Goal: Communication & Community: Ask a question

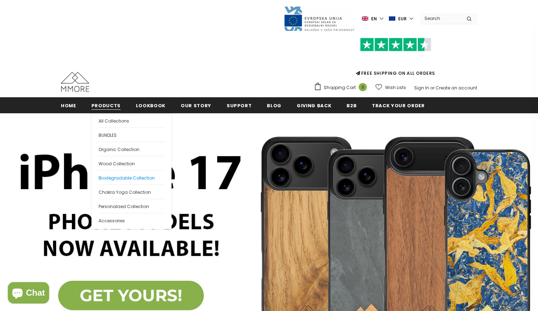
click at [122, 174] on link "Biodegradable Collection" at bounding box center [132, 177] width 66 height 14
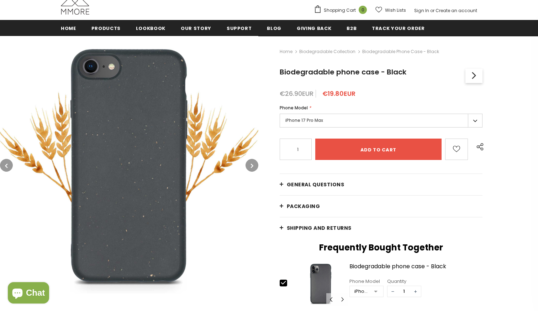
scroll to position [83, 0]
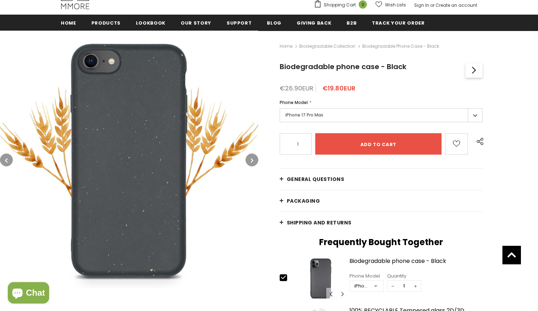
click at [350, 118] on label "iPhone 17 Pro Max" at bounding box center [381, 115] width 203 height 14
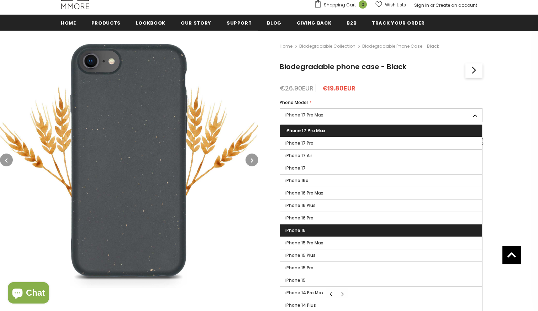
click at [338, 228] on label "iPhone 16" at bounding box center [381, 230] width 202 height 12
click at [0, 0] on input "iPhone 16" at bounding box center [0, 0] width 0 height 0
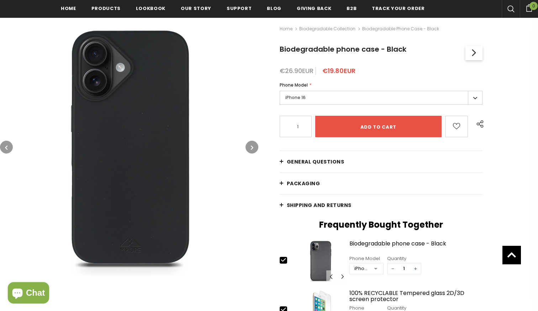
scroll to position [106, 0]
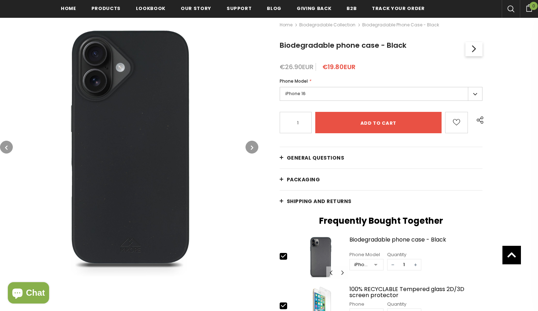
click at [10, 148] on button "button" at bounding box center [6, 147] width 13 height 13
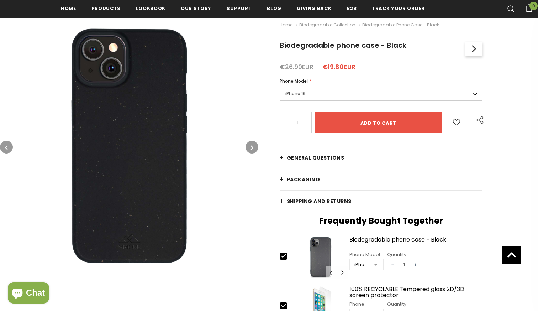
click at [10, 148] on button "button" at bounding box center [6, 147] width 13 height 13
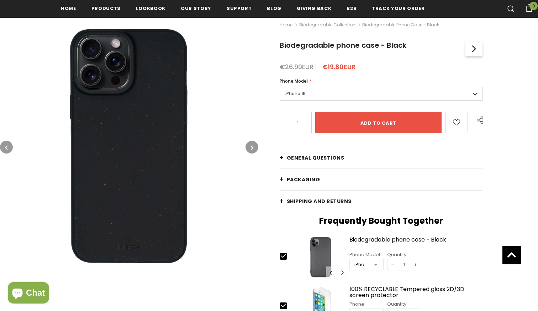
click at [10, 148] on button "button" at bounding box center [6, 147] width 13 height 13
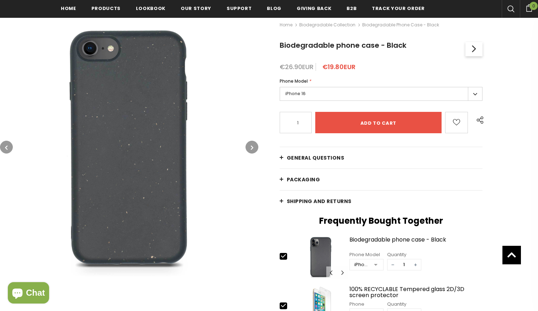
click at [10, 148] on button "button" at bounding box center [6, 147] width 13 height 13
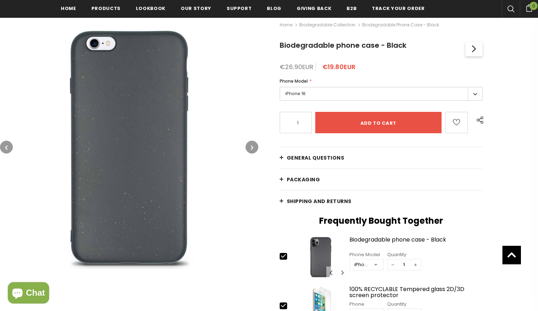
click at [10, 148] on button "button" at bounding box center [6, 147] width 13 height 13
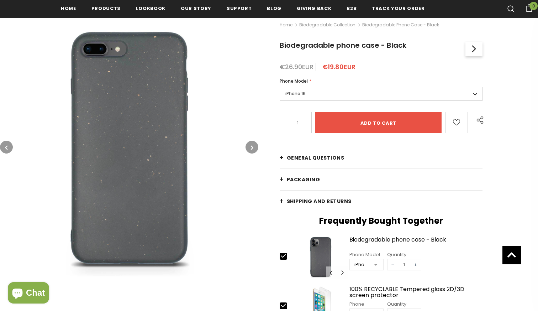
click at [10, 148] on button "button" at bounding box center [6, 147] width 13 height 13
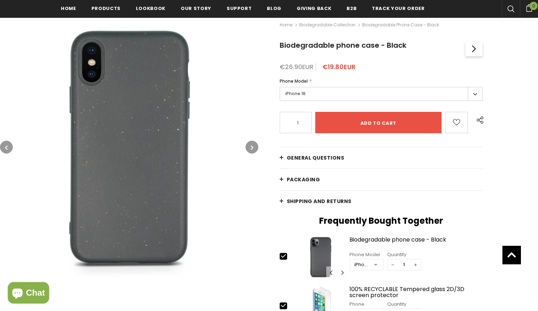
click at [10, 148] on button "button" at bounding box center [6, 147] width 13 height 13
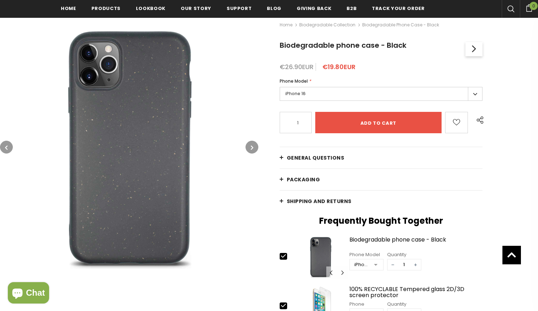
click at [250, 149] on button "button" at bounding box center [252, 147] width 13 height 13
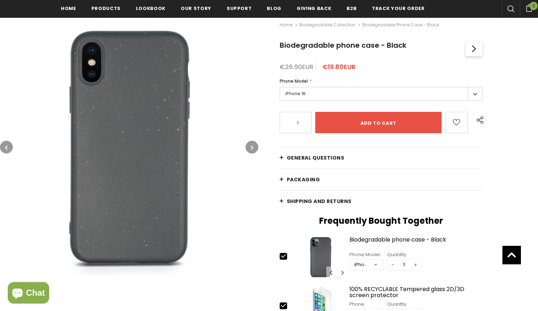
click at [11, 148] on button "button" at bounding box center [6, 147] width 13 height 13
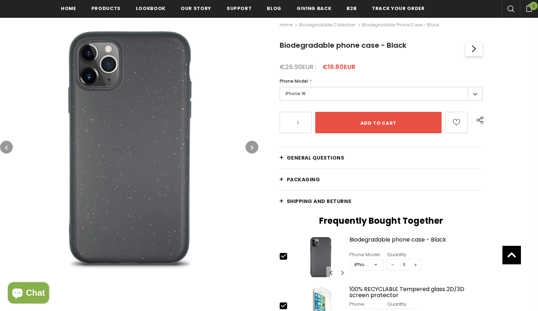
click at [11, 148] on button "button" at bounding box center [6, 147] width 13 height 13
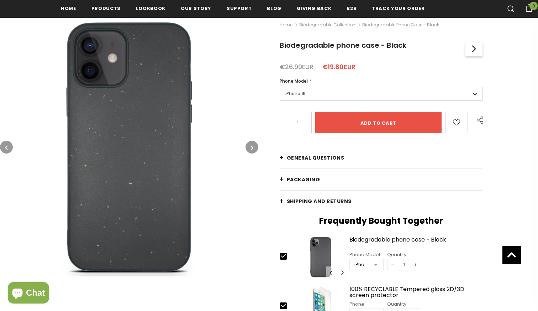
click at [11, 148] on button "button" at bounding box center [6, 147] width 13 height 13
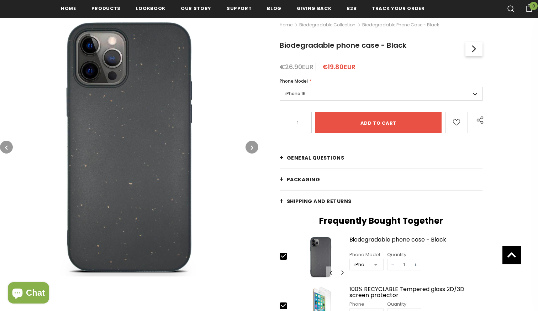
click at [11, 148] on button "button" at bounding box center [6, 147] width 13 height 13
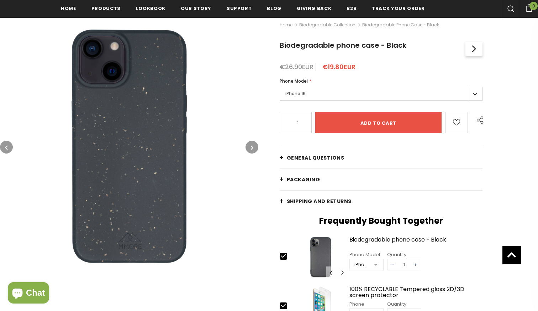
click at [11, 148] on button "button" at bounding box center [6, 147] width 13 height 13
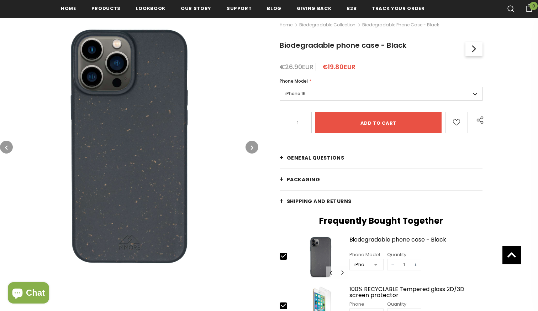
click at [11, 148] on button "button" at bounding box center [6, 147] width 13 height 13
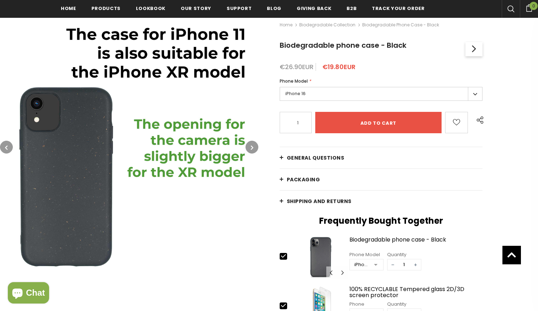
click at [11, 148] on button "button" at bounding box center [6, 147] width 13 height 13
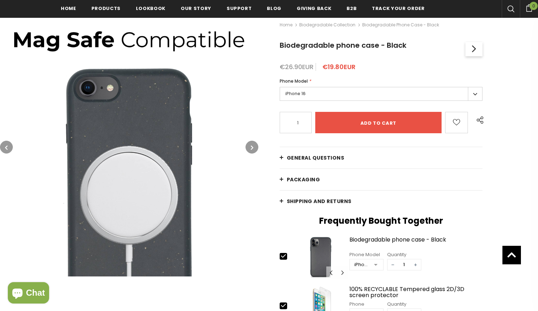
click at [11, 148] on button "button" at bounding box center [6, 147] width 13 height 13
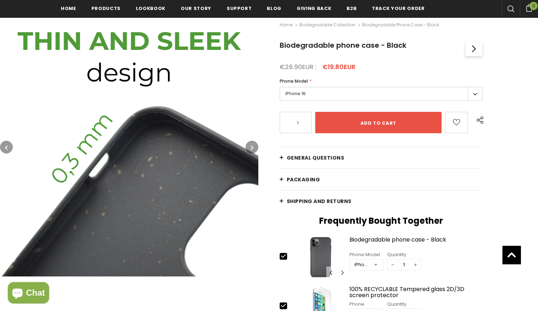
click at [11, 148] on button "button" at bounding box center [6, 147] width 13 height 13
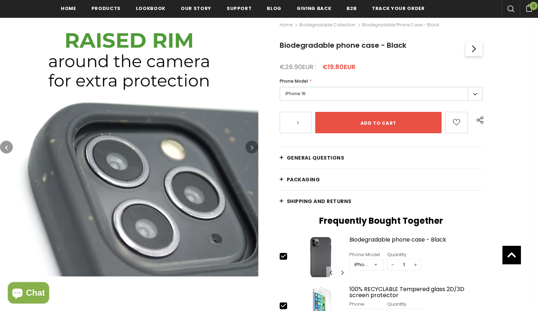
click at [11, 148] on button "button" at bounding box center [6, 147] width 13 height 13
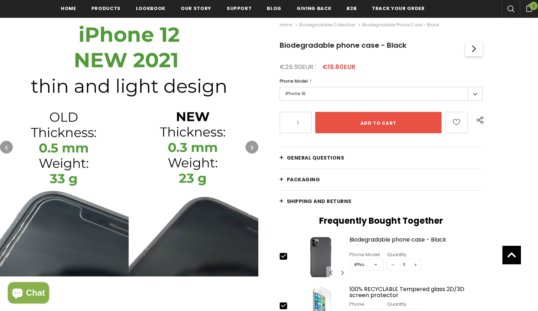
click at [11, 148] on button "button" at bounding box center [6, 147] width 13 height 13
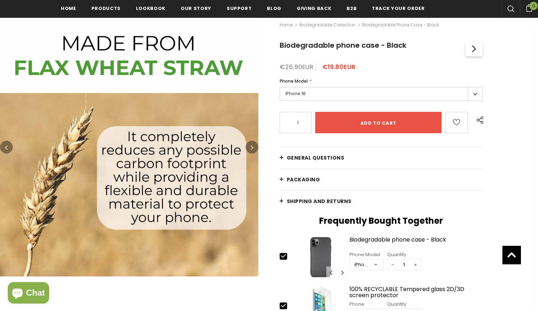
click at [11, 148] on button "button" at bounding box center [6, 147] width 13 height 13
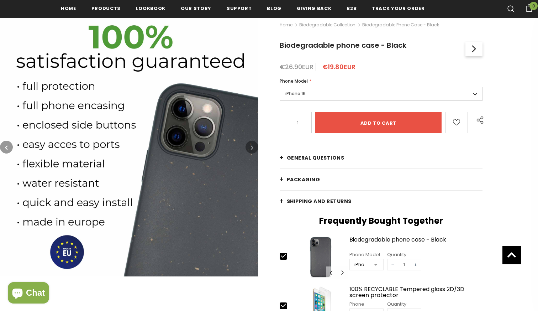
click at [11, 148] on button "button" at bounding box center [6, 147] width 13 height 13
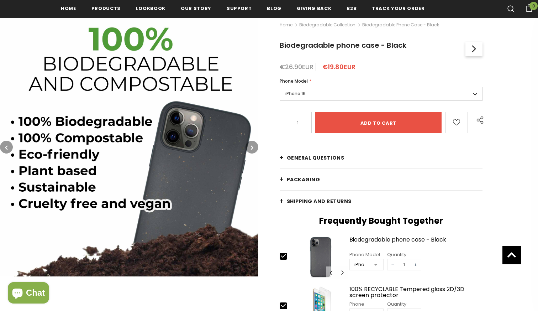
click at [11, 148] on button "button" at bounding box center [6, 147] width 13 height 13
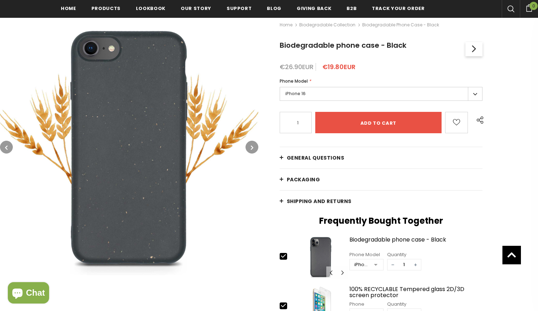
click at [11, 148] on button "button" at bounding box center [6, 147] width 13 height 13
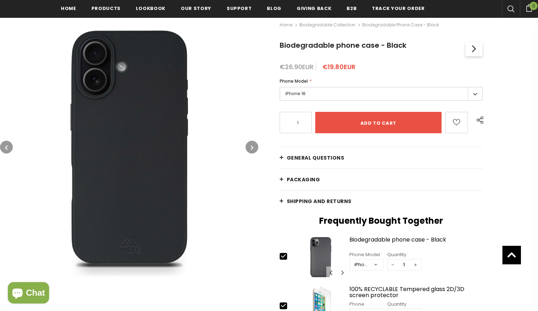
click at [11, 148] on button "button" at bounding box center [6, 147] width 13 height 13
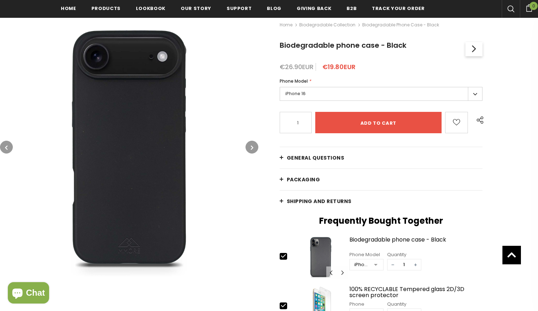
click at [11, 148] on button "button" at bounding box center [6, 147] width 13 height 13
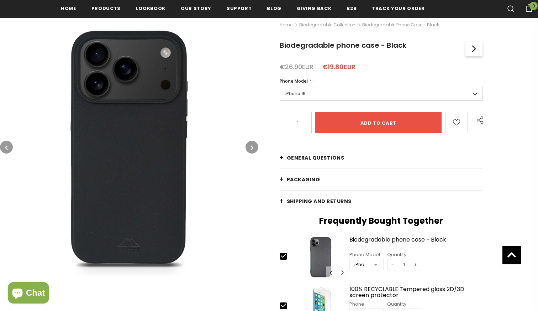
click at [250, 150] on button "button" at bounding box center [252, 147] width 13 height 13
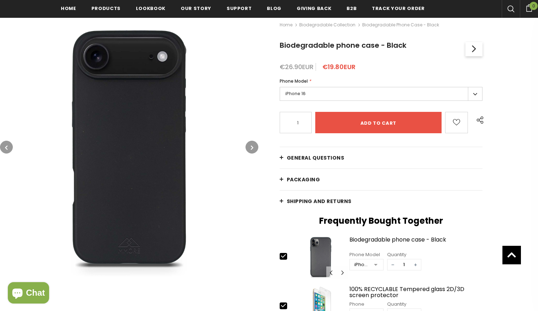
click at [250, 150] on button "button" at bounding box center [252, 147] width 13 height 13
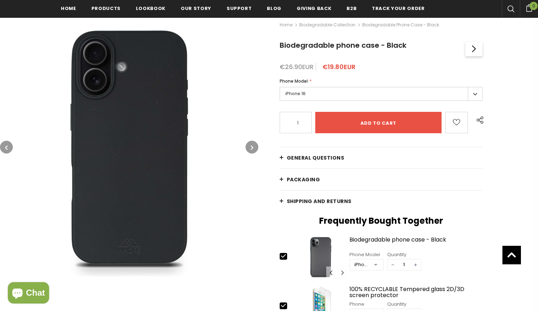
click at [250, 150] on button "button" at bounding box center [252, 147] width 13 height 13
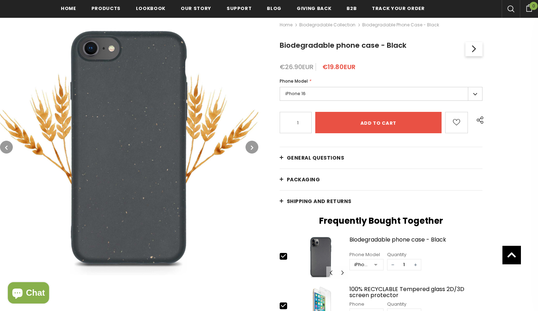
click at [11, 148] on button "button" at bounding box center [6, 147] width 13 height 13
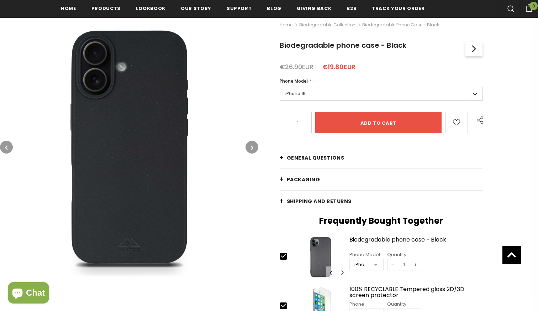
click at [11, 148] on button "button" at bounding box center [6, 147] width 13 height 13
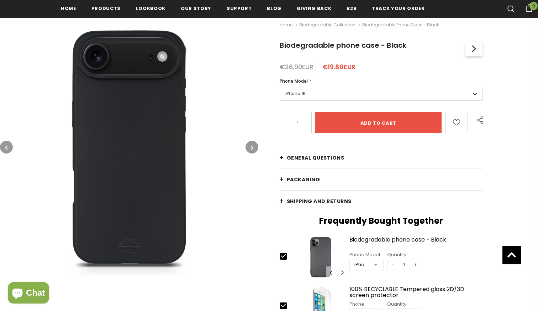
click at [11, 148] on button "button" at bounding box center [6, 147] width 13 height 13
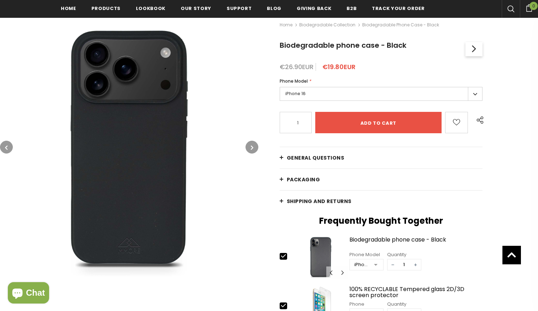
click at [11, 148] on button "button" at bounding box center [6, 147] width 13 height 13
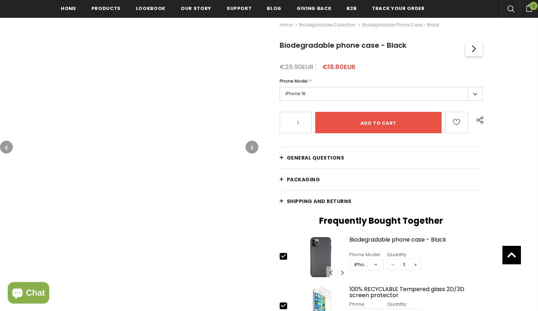
click at [11, 148] on button "button" at bounding box center [6, 147] width 13 height 13
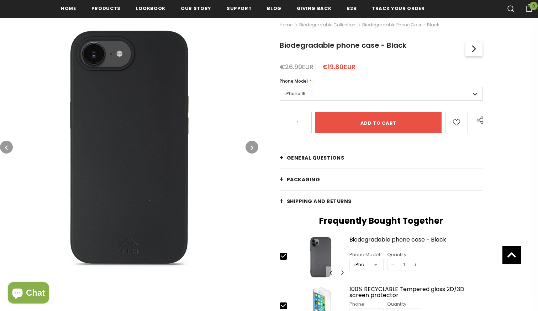
click at [251, 147] on icon "button" at bounding box center [252, 147] width 2 height 7
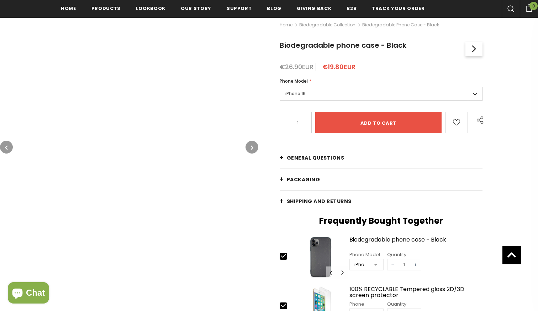
click at [9, 149] on button "button" at bounding box center [6, 147] width 13 height 13
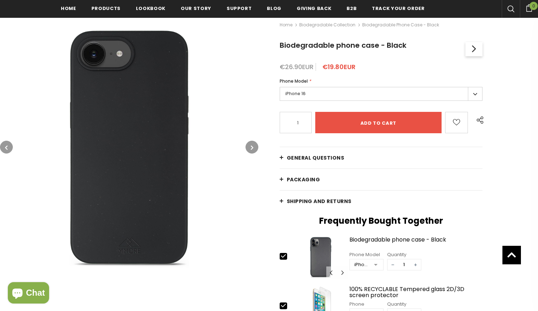
click at [9, 149] on button "button" at bounding box center [6, 147] width 13 height 13
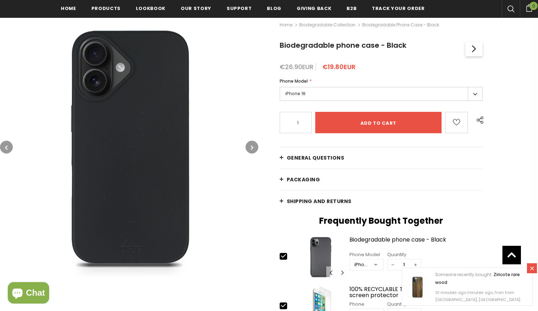
click at [9, 149] on button "button" at bounding box center [6, 147] width 13 height 13
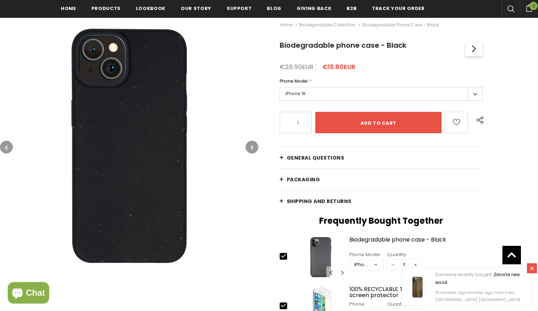
click at [256, 146] on button "button" at bounding box center [252, 147] width 13 height 13
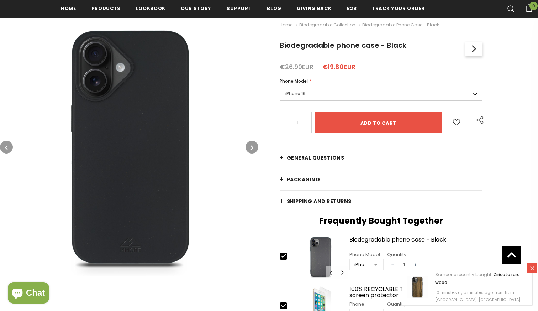
click at [251, 145] on icon "button" at bounding box center [252, 147] width 2 height 7
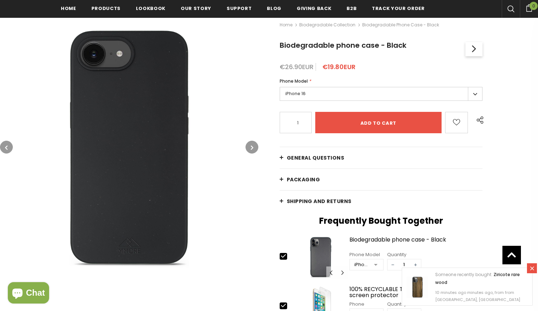
click at [251, 145] on icon "button" at bounding box center [252, 147] width 2 height 7
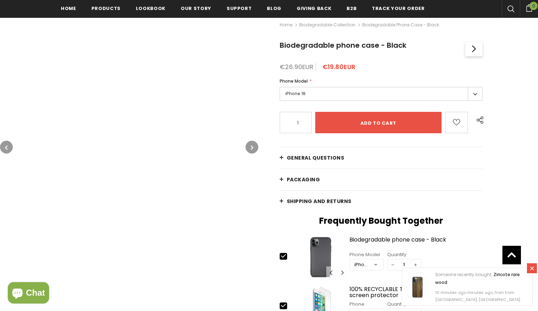
click at [8, 144] on button "button" at bounding box center [6, 147] width 13 height 13
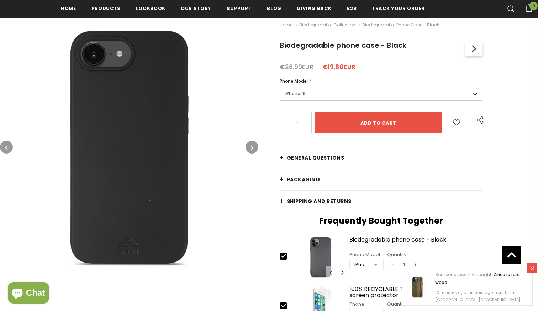
click at [8, 144] on button "button" at bounding box center [6, 147] width 13 height 13
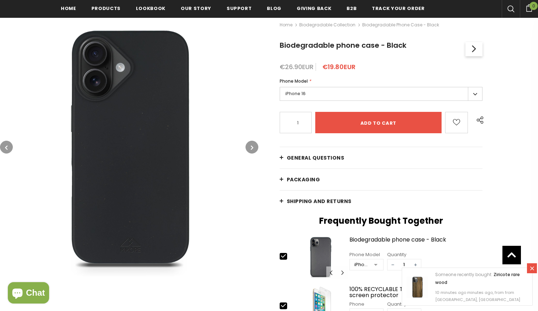
click at [255, 144] on button "button" at bounding box center [252, 147] width 13 height 13
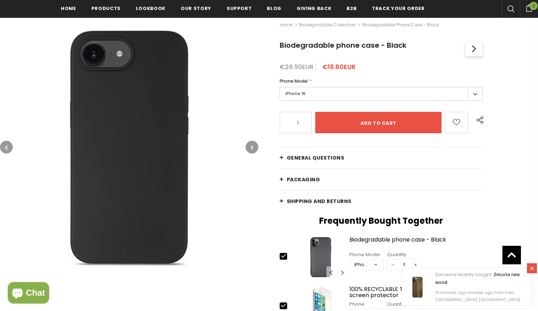
click at [255, 144] on button "button" at bounding box center [252, 147] width 13 height 13
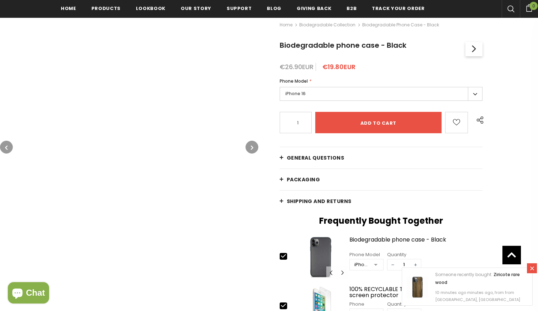
click at [255, 144] on button "button" at bounding box center [252, 147] width 13 height 13
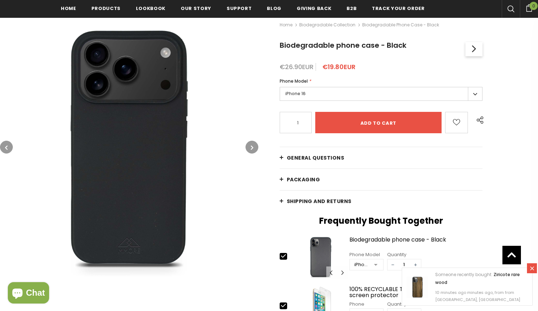
click at [304, 90] on label "iPhone 16" at bounding box center [381, 94] width 203 height 14
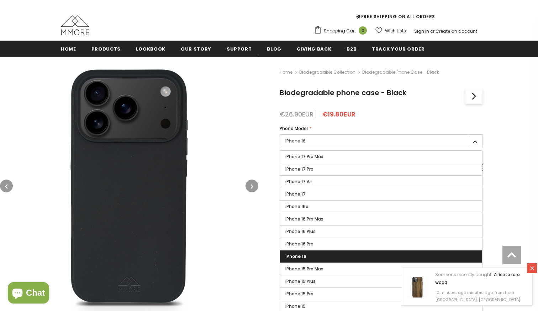
scroll to position [54, 0]
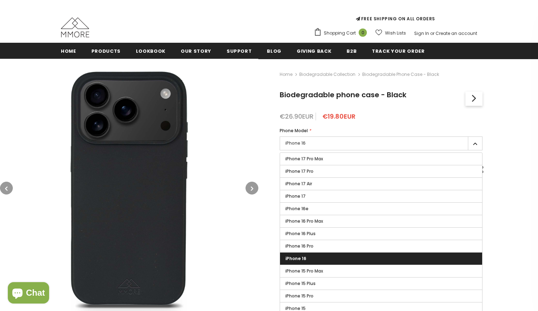
click at [32, 294] on span "Chat" at bounding box center [35, 292] width 19 height 11
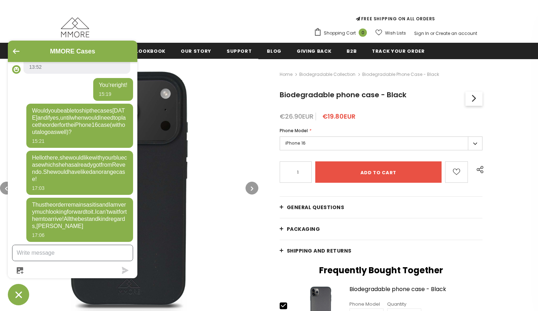
scroll to position [443, 0]
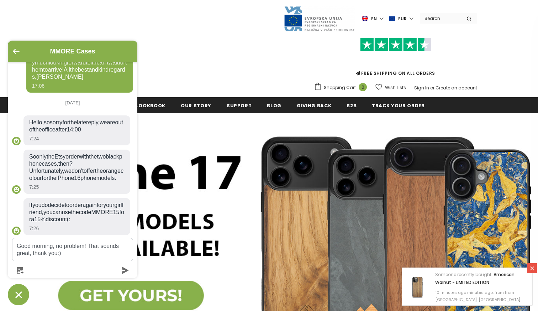
scroll to position [355, 0]
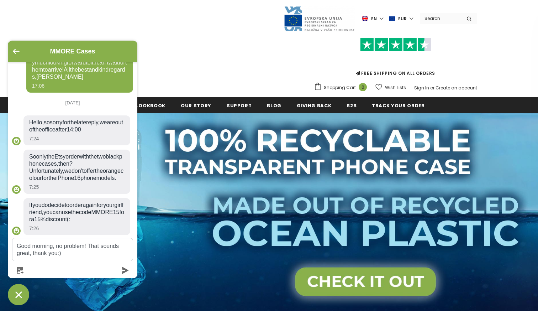
type textarea "Good morning, no problem! That sounds great, thank you:)"
click at [126, 269] on icon "submit" at bounding box center [125, 270] width 7 height 7
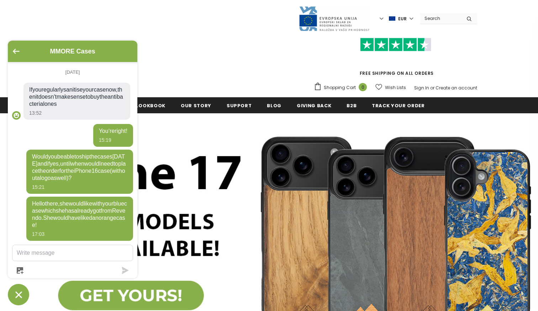
scroll to position [364, 0]
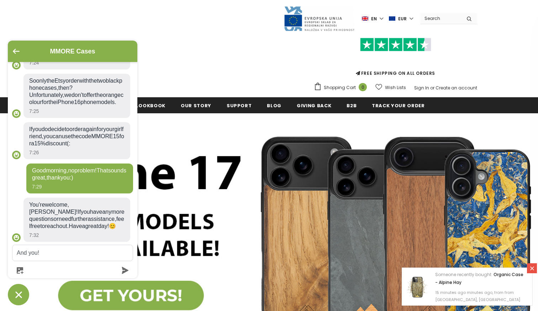
click at [17, 251] on textarea "And you!" at bounding box center [72, 253] width 120 height 16
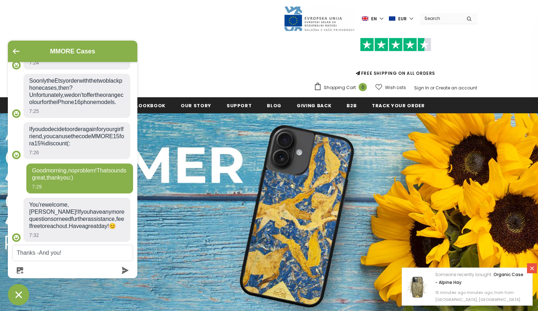
type textarea "Thanks - And you!"
